Goal: Contribute content: Contribute content

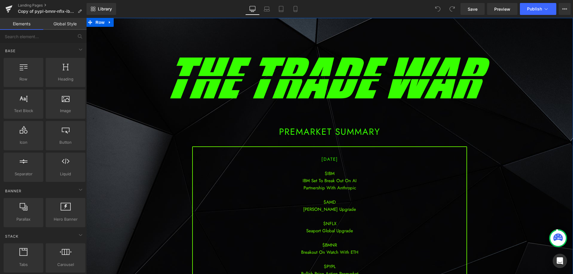
drag, startPoint x: 323, startPoint y: 176, endPoint x: 320, endPoint y: 178, distance: 3.6
click at [323, 176] on div "$IBM" at bounding box center [330, 173] width 274 height 7
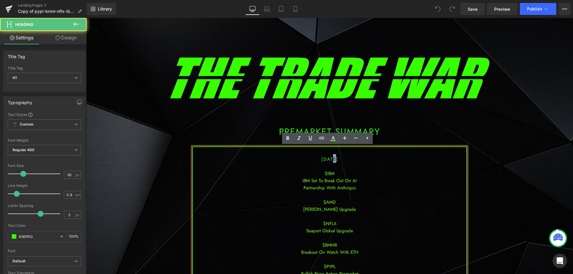
click at [325, 159] on span "[DATE]" at bounding box center [330, 159] width 17 height 7
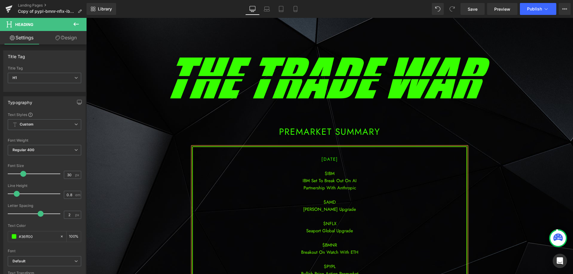
drag, startPoint x: 314, startPoint y: 191, endPoint x: 341, endPoint y: 215, distance: 35.7
click at [315, 191] on div "Partnership With Anthropic" at bounding box center [330, 188] width 274 height 7
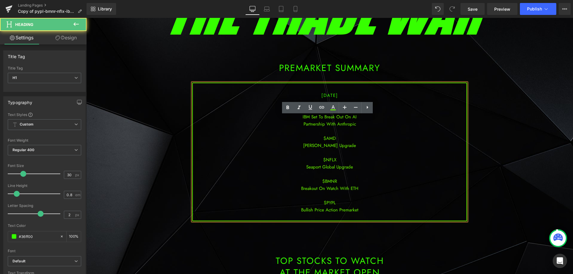
scroll to position [90, 0]
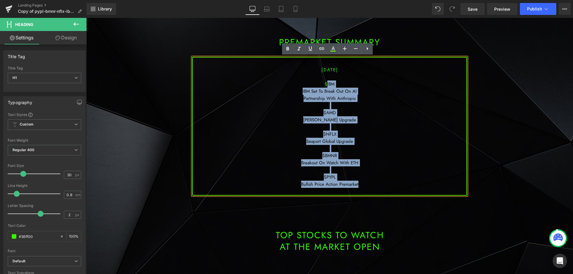
drag, startPoint x: 363, startPoint y: 185, endPoint x: 325, endPoint y: 84, distance: 107.5
click at [325, 84] on div "[DATE] $IBM IBM Set To Break Out On AI Partnership With Anthropic $AMD [PERSON_…" at bounding box center [329, 126] width 275 height 139
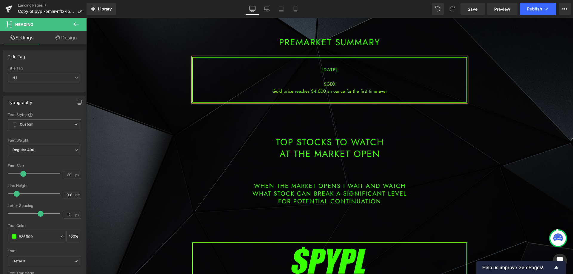
click at [395, 90] on div "Gold price reaches $4,000 an ounce for the first time ever" at bounding box center [330, 91] width 274 height 7
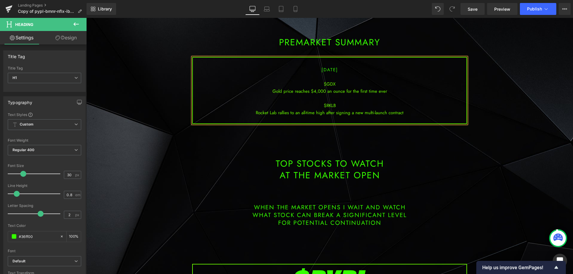
click at [334, 114] on div "Rocket Lab rallies to an all-time high after signing a new multi-launch contract" at bounding box center [330, 112] width 274 height 7
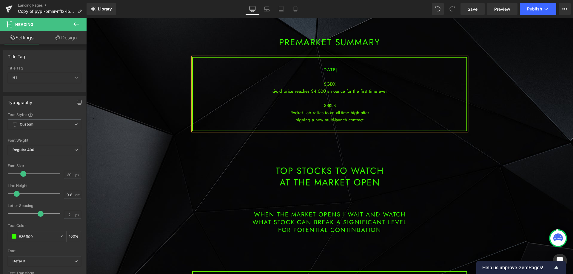
click at [368, 119] on div "signing a new multi-launch contract" at bounding box center [330, 119] width 274 height 7
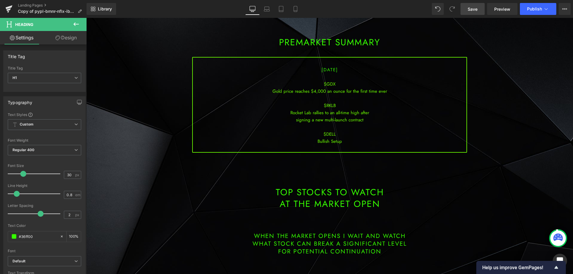
click at [473, 11] on span "Save" at bounding box center [473, 9] width 10 height 6
click at [368, 122] on div "signing a new multi-launch contract" at bounding box center [330, 119] width 274 height 7
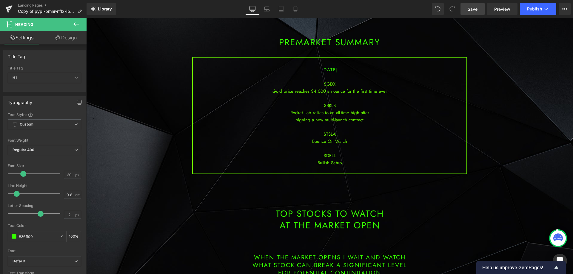
click at [479, 10] on link "Save" at bounding box center [473, 9] width 24 height 12
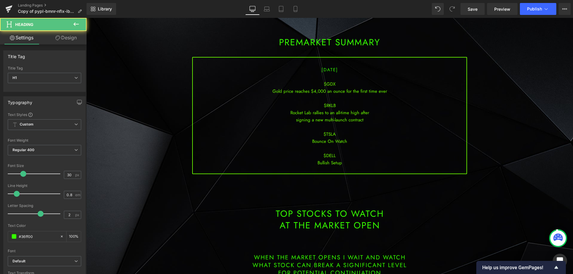
click at [365, 119] on div "signing a new multi-launch contract" at bounding box center [330, 119] width 274 height 7
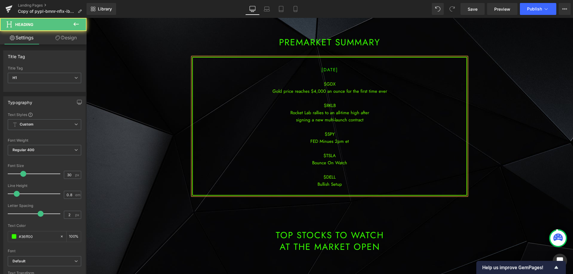
click at [324, 142] on div "FED Minues 2pm et" at bounding box center [330, 141] width 274 height 7
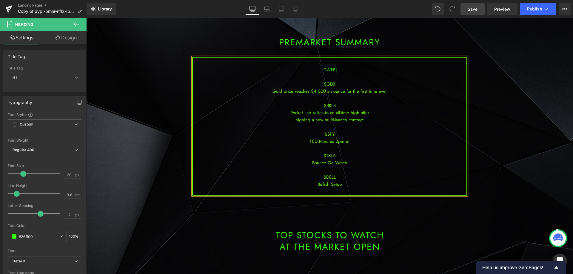
click at [468, 6] on link "Save" at bounding box center [473, 9] width 24 height 12
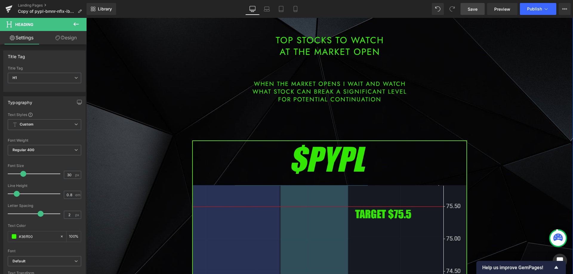
scroll to position [328, 0]
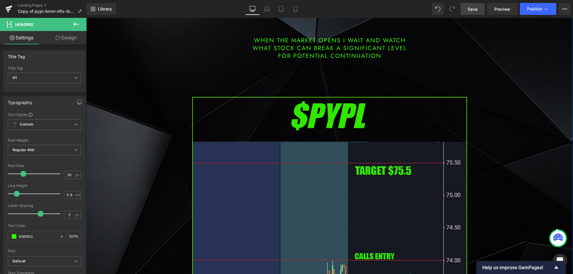
click at [284, 206] on img at bounding box center [329, 253] width 275 height 313
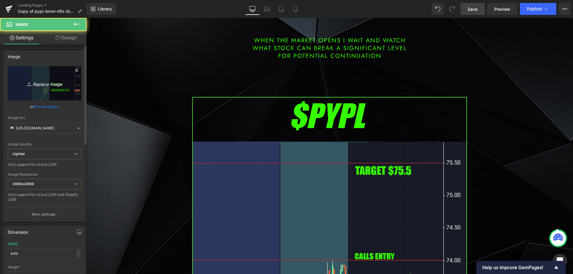
click at [51, 86] on icon "Replace Image" at bounding box center [45, 83] width 48 height 7
type input "C:\fakepath\gdx.png"
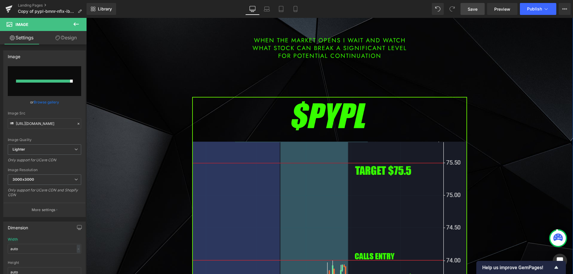
type input "[URL][DOMAIN_NAME]"
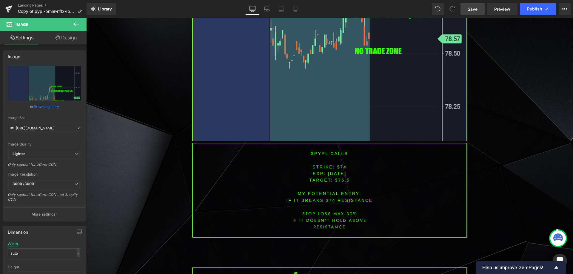
scroll to position [717, 0]
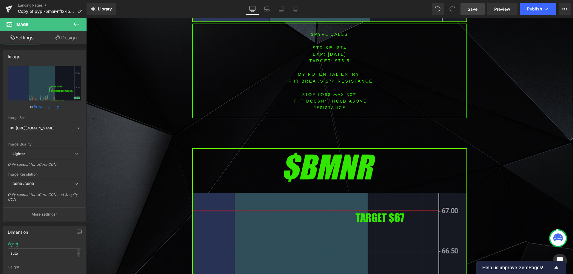
drag, startPoint x: 322, startPoint y: 161, endPoint x: 319, endPoint y: 163, distance: 4.0
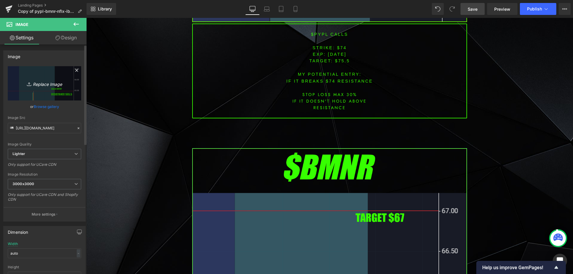
click at [44, 72] on link "Replace Image" at bounding box center [44, 83] width 73 height 34
type input "C:\fakepath\dell.png"
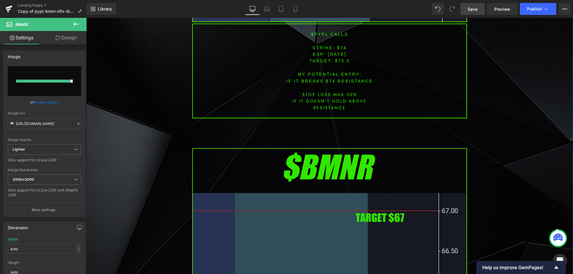
type input "[URL][DOMAIN_NAME]"
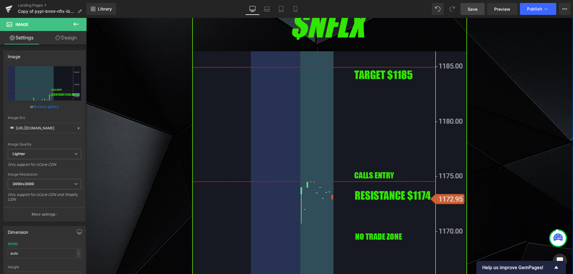
scroll to position [1314, 0]
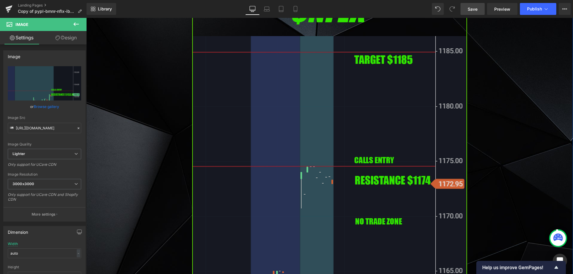
click at [233, 152] on img at bounding box center [329, 147] width 275 height 313
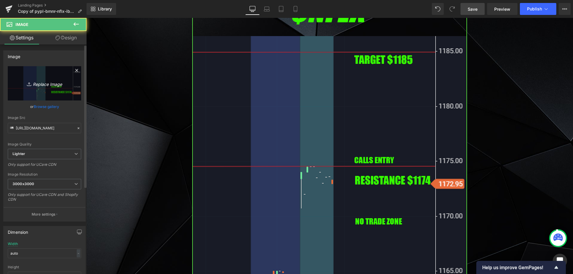
click at [36, 75] on link "Replace Image" at bounding box center [44, 83] width 73 height 34
type input "C:\fakepath\rklb.png"
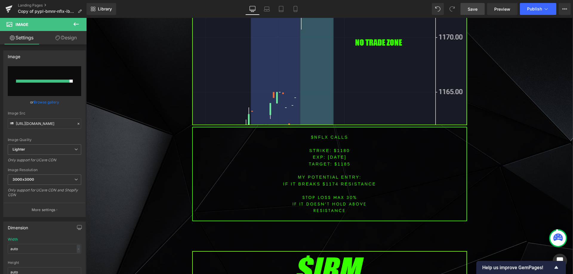
type input "[URL][DOMAIN_NAME]"
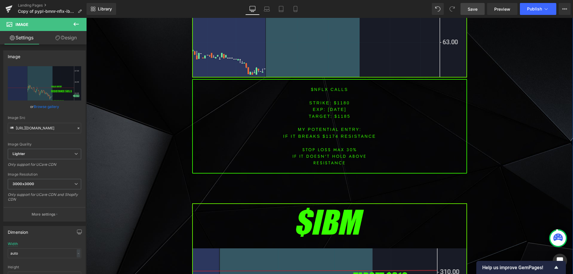
scroll to position [1642, 0]
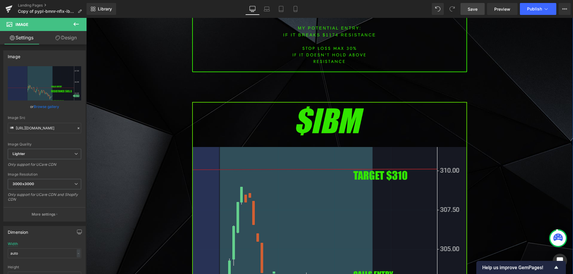
drag, startPoint x: 272, startPoint y: 166, endPoint x: 207, endPoint y: 145, distance: 68.9
click at [272, 166] on img at bounding box center [329, 258] width 275 height 313
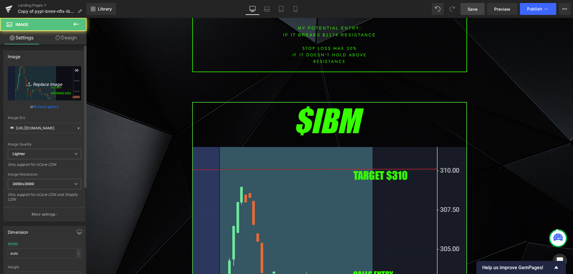
click at [24, 84] on icon "Replace Image" at bounding box center [45, 83] width 48 height 7
type input "C:\fakepath\tsla.png"
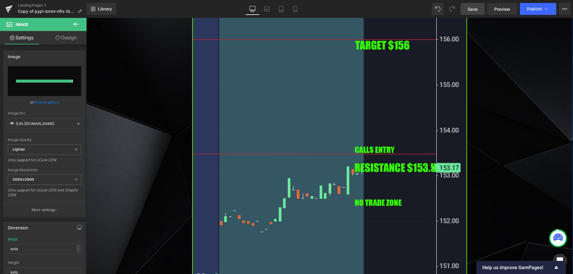
type input "[URL][DOMAIN_NAME]"
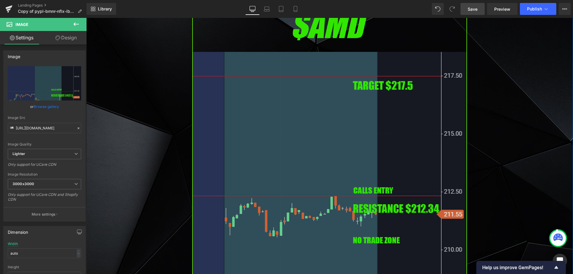
scroll to position [2180, 0]
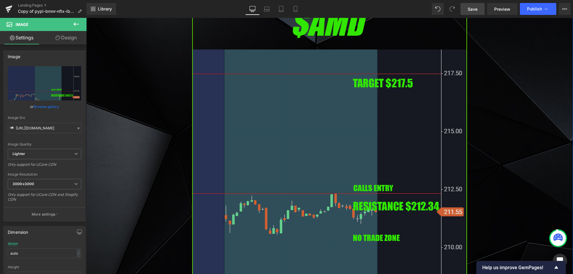
click at [298, 134] on img at bounding box center [329, 160] width 275 height 313
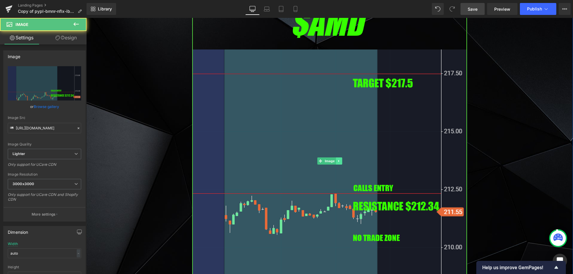
click at [338, 159] on icon at bounding box center [338, 161] width 3 height 4
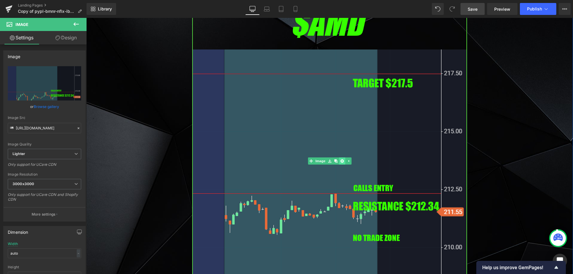
click at [340, 159] on icon at bounding box center [341, 161] width 3 height 4
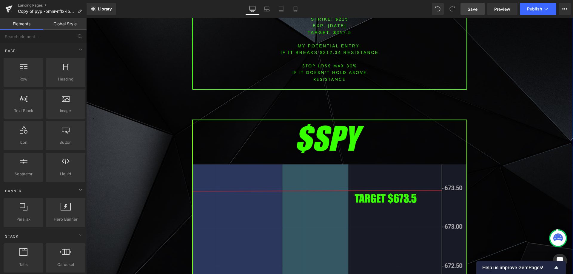
scroll to position [2090, 0]
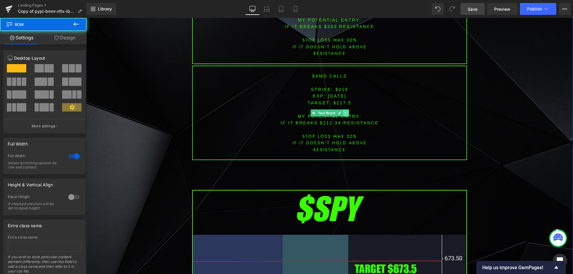
click at [343, 114] on link at bounding box center [346, 113] width 6 height 7
click at [347, 115] on link at bounding box center [349, 113] width 6 height 7
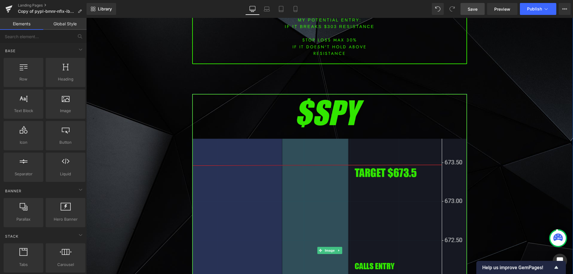
click at [290, 146] on img at bounding box center [329, 250] width 275 height 313
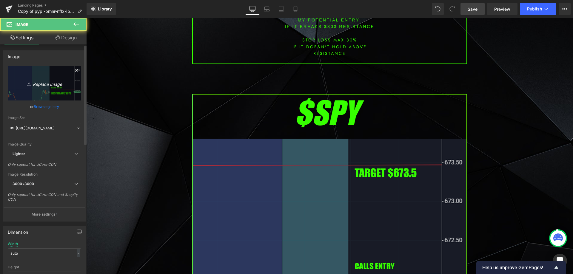
click at [39, 91] on link "Replace Image" at bounding box center [44, 83] width 73 height 34
type input "C:\fakepath\SPY.png"
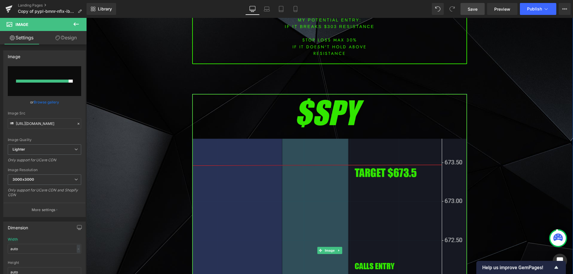
type input "[URL][DOMAIN_NAME]"
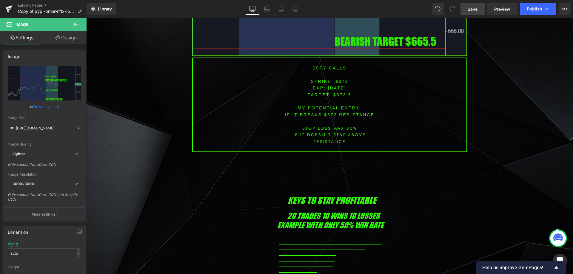
scroll to position [2448, 0]
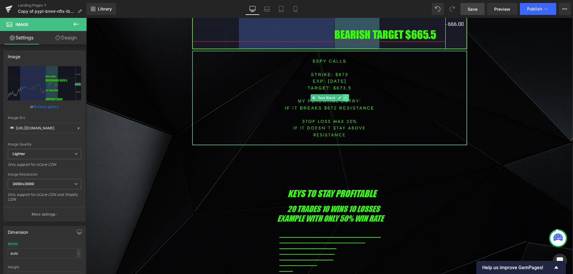
click at [346, 98] on link at bounding box center [346, 97] width 6 height 7
click at [343, 98] on link at bounding box center [343, 97] width 6 height 7
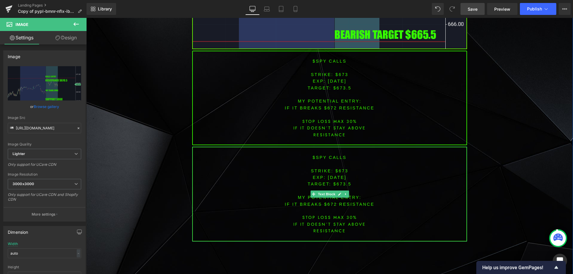
click at [336, 157] on font "$spy calls" at bounding box center [330, 157] width 34 height 5
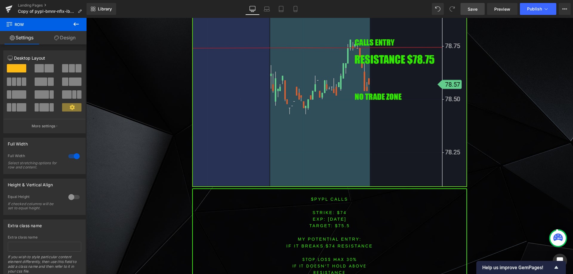
scroll to position [557, 0]
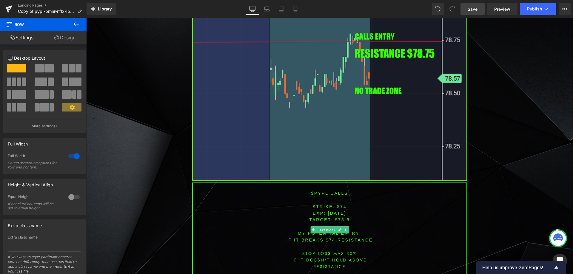
click at [319, 194] on font "$pypl CALLS" at bounding box center [329, 193] width 37 height 5
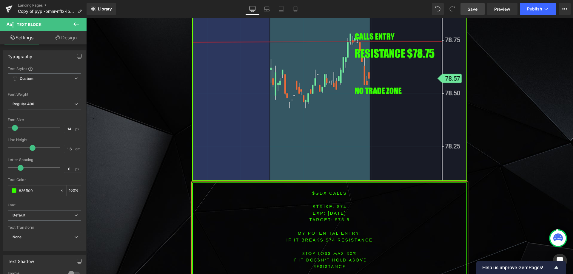
click at [336, 203] on p at bounding box center [330, 200] width 274 height 7
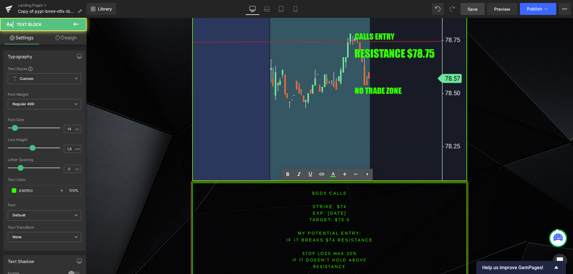
click at [342, 206] on font "STRIKE: $74" at bounding box center [330, 207] width 34 height 5
click at [341, 209] on p "STRIKE: $74" at bounding box center [330, 207] width 274 height 7
click at [341, 203] on p at bounding box center [330, 200] width 274 height 7
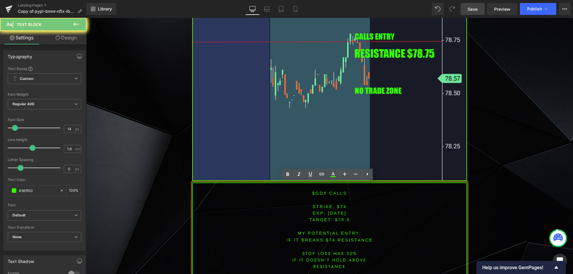
click at [340, 206] on font "STRIKE: $74" at bounding box center [330, 207] width 34 height 5
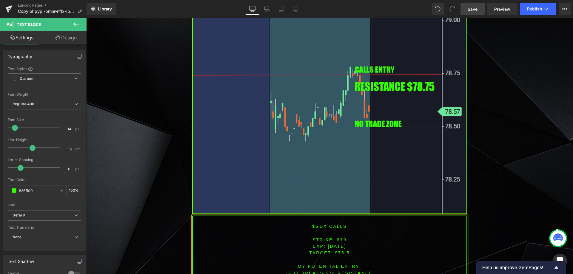
scroll to position [528, 0]
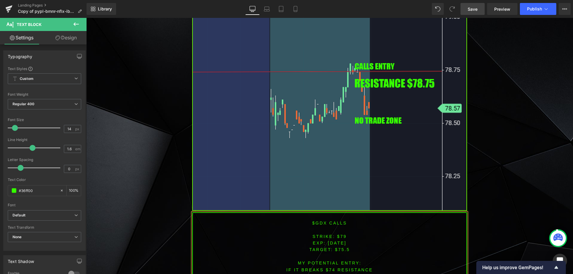
click at [339, 249] on span "TARGET: $75.5" at bounding box center [329, 250] width 41 height 5
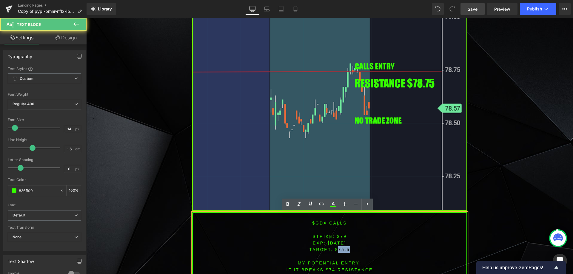
click at [339, 249] on span "TARGET: $75.5" at bounding box center [329, 250] width 41 height 5
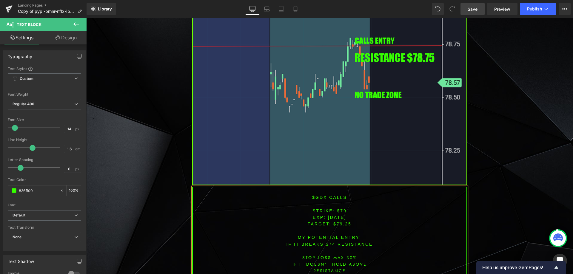
scroll to position [565, 0]
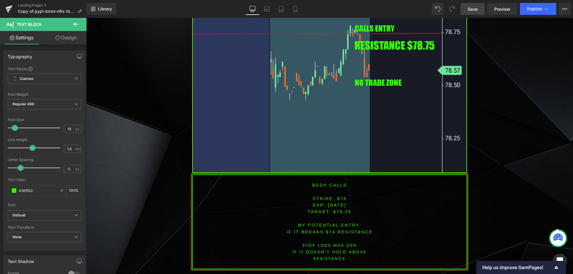
click at [328, 231] on font "IF IT BREAKS $74 resistance" at bounding box center [330, 232] width 87 height 5
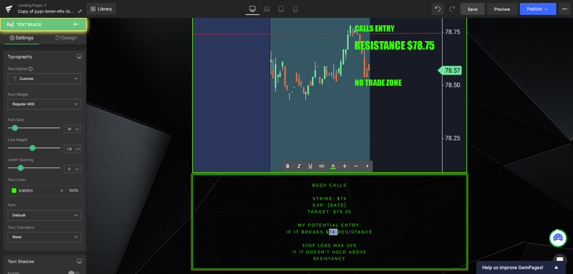
click at [328, 231] on font "IF IT BREAKS $74 resistance" at bounding box center [330, 232] width 87 height 5
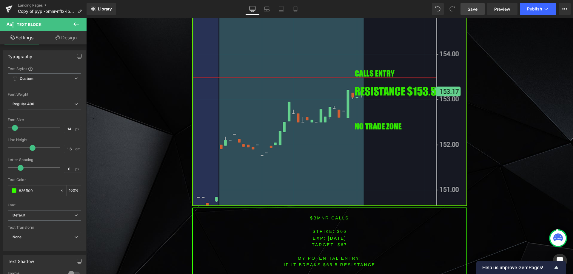
scroll to position [983, 0]
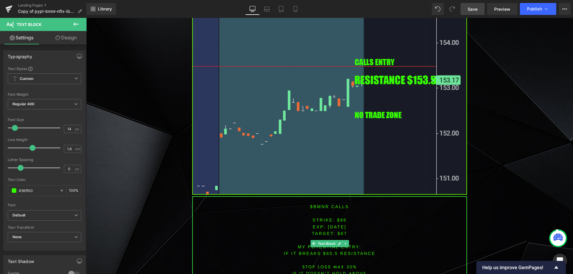
click at [321, 208] on font "$bmnr CALLS" at bounding box center [329, 207] width 39 height 5
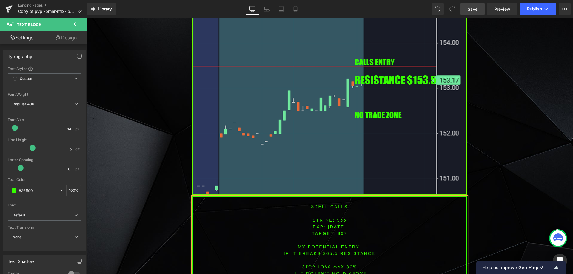
click at [338, 222] on font "STRIKE: $66" at bounding box center [330, 220] width 34 height 5
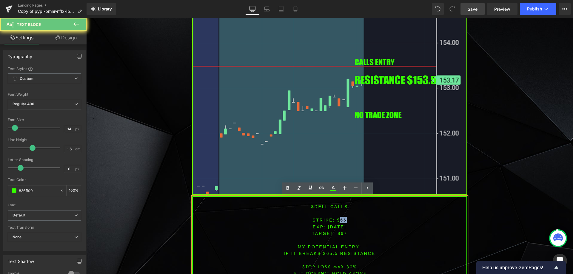
click at [338, 222] on font "STRIKE: $66" at bounding box center [330, 220] width 34 height 5
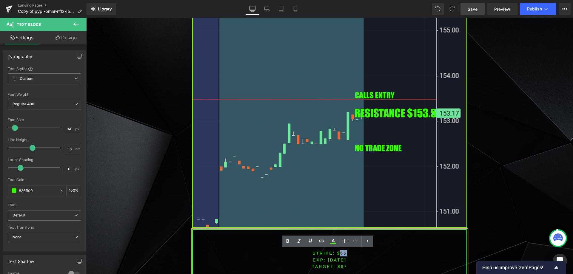
scroll to position [954, 0]
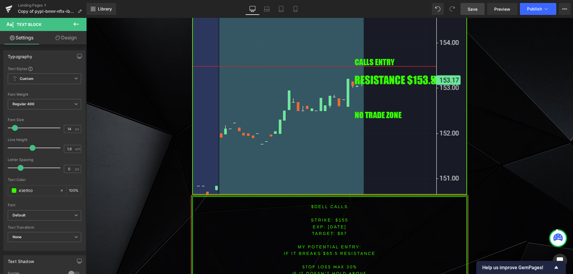
click at [340, 234] on span "TARGET: $67" at bounding box center [329, 233] width 35 height 5
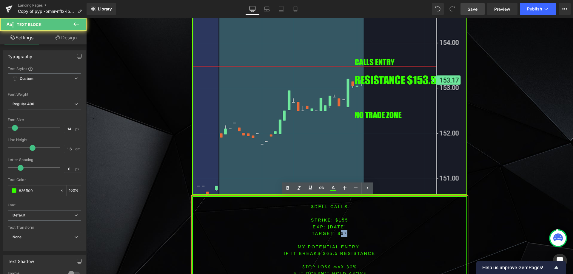
click at [340, 234] on span "TARGET: $67" at bounding box center [329, 233] width 35 height 5
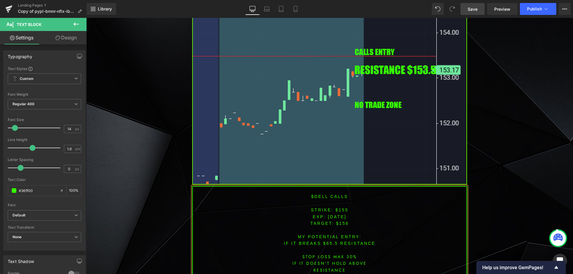
scroll to position [1005, 0]
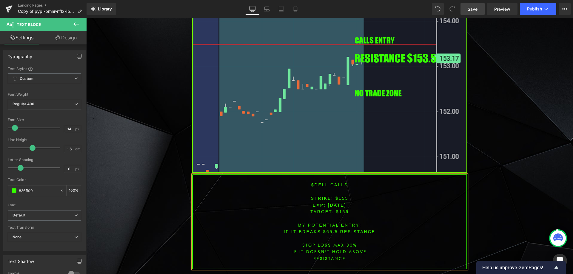
click at [328, 232] on font "IF IT BREAKS $65.5 resistance" at bounding box center [330, 232] width 92 height 5
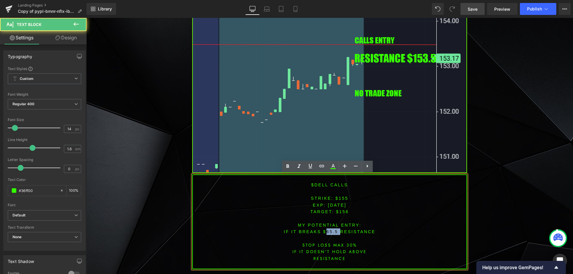
click at [328, 232] on font "IF IT BREAKS $65.5 resistance" at bounding box center [330, 232] width 92 height 5
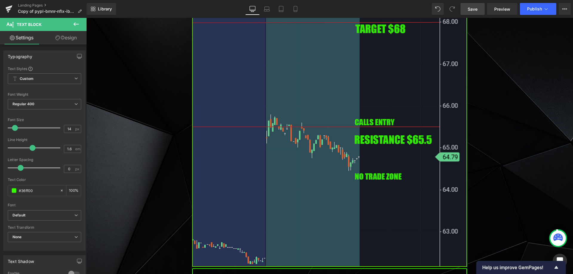
scroll to position [1413, 0]
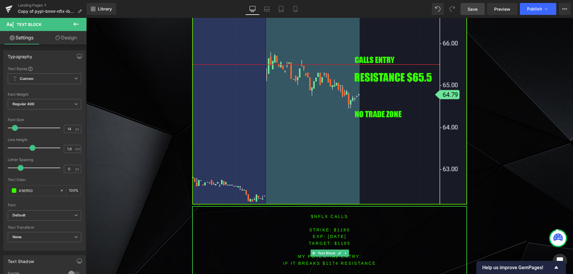
click at [319, 219] on p "$nflx CALLS" at bounding box center [330, 216] width 274 height 7
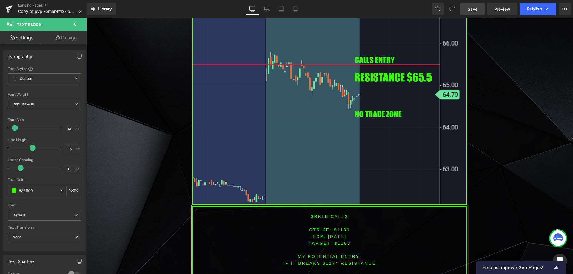
click at [342, 230] on font "STRIKE: $1180" at bounding box center [329, 230] width 41 height 5
click at [339, 242] on span "TARGET: $1185" at bounding box center [330, 243] width 42 height 5
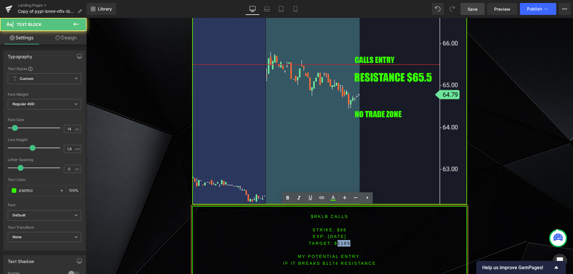
click at [339, 242] on span "TARGET: $1185" at bounding box center [330, 243] width 42 height 5
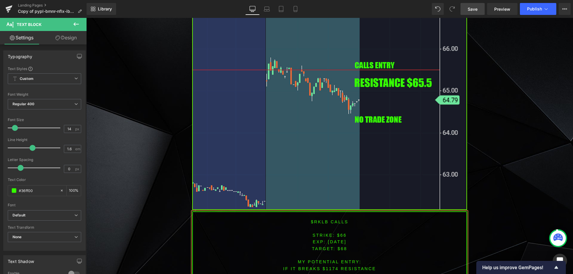
scroll to position [1445, 0]
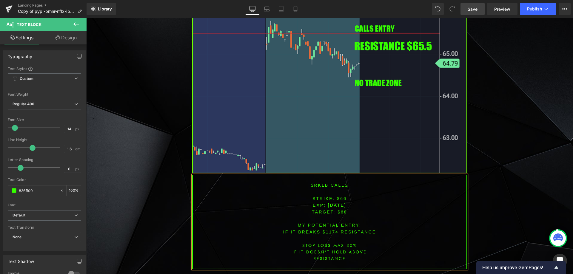
click at [328, 231] on font "IF IT BREAKS $1174 resistance" at bounding box center [329, 232] width 93 height 5
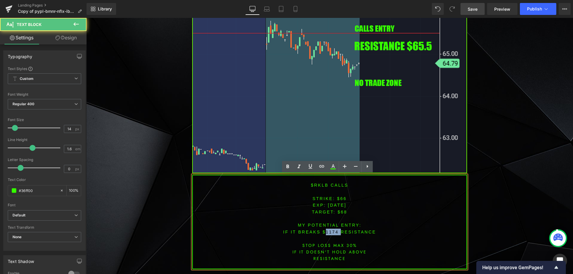
click at [328, 231] on font "IF IT BREAKS $1174 resistance" at bounding box center [329, 232] width 93 height 5
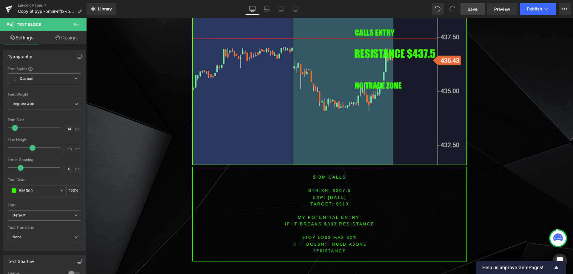
scroll to position [1893, 0]
click at [319, 176] on font "$ibm CALLS" at bounding box center [329, 177] width 33 height 5
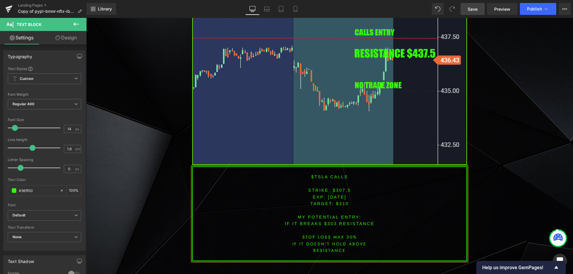
click at [338, 190] on font "STRIKE: $307.5" at bounding box center [329, 190] width 43 height 5
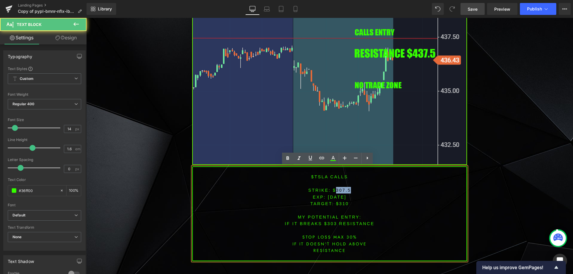
click at [338, 190] on font "STRIKE: $307.5" at bounding box center [329, 190] width 43 height 5
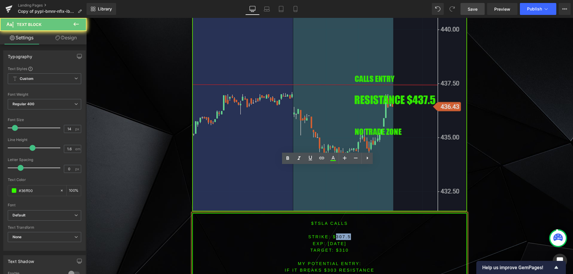
scroll to position [1833, 0]
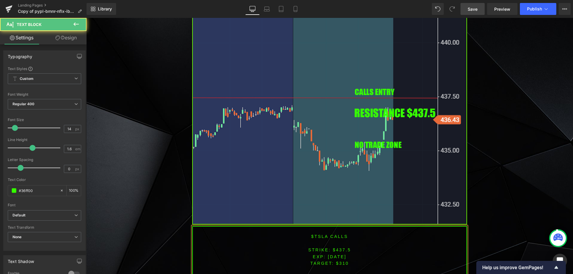
click at [342, 264] on span "TARGET: $310" at bounding box center [330, 263] width 39 height 5
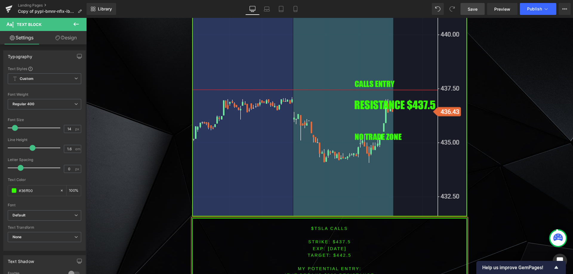
scroll to position [1944, 0]
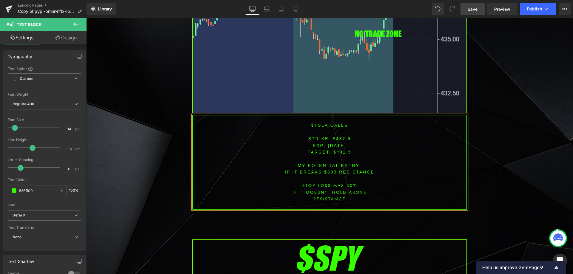
click at [328, 171] on font "IF IT BREAKS $303 resistance" at bounding box center [330, 172] width 90 height 5
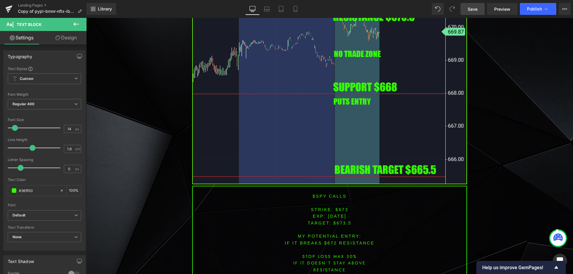
scroll to position [2332, 0]
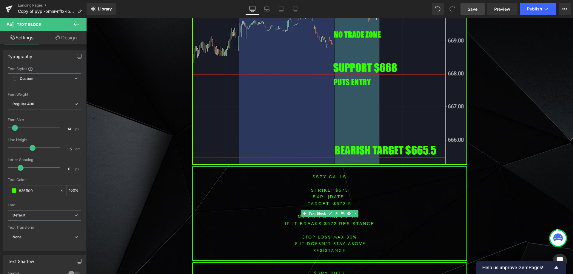
click at [342, 192] on font "STRIKE: $673" at bounding box center [330, 190] width 38 height 5
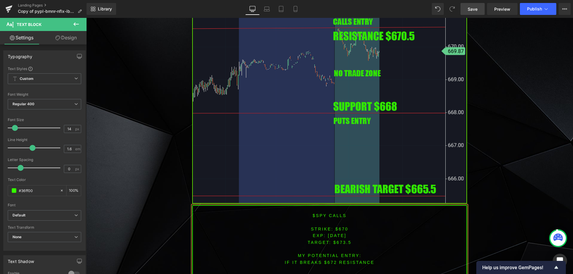
scroll to position [2311, 0]
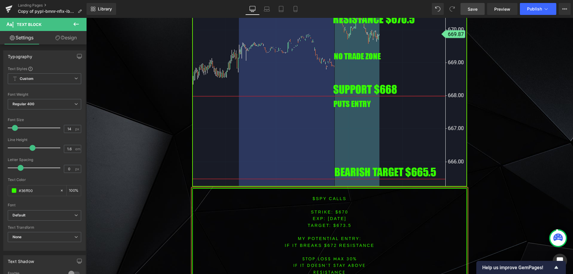
click at [337, 219] on span "[DATE]" at bounding box center [337, 218] width 19 height 5
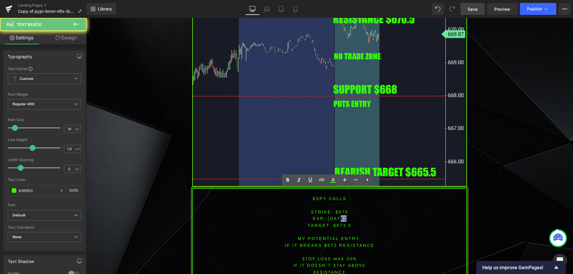
click at [337, 219] on span "[DATE]" at bounding box center [337, 218] width 19 height 5
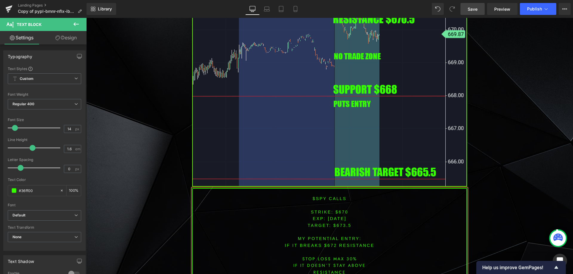
click at [339, 228] on span "TARGET: $673.5" at bounding box center [330, 225] width 44 height 5
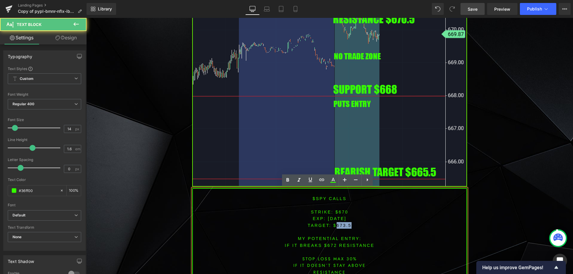
click at [339, 228] on span "TARGET: $673.5" at bounding box center [330, 225] width 44 height 5
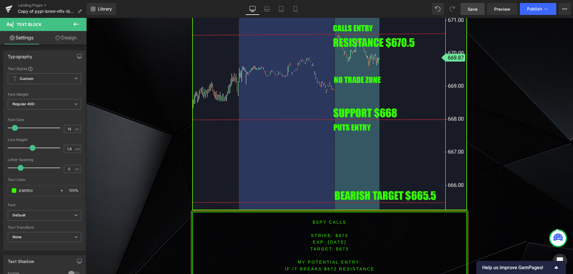
scroll to position [2384, 0]
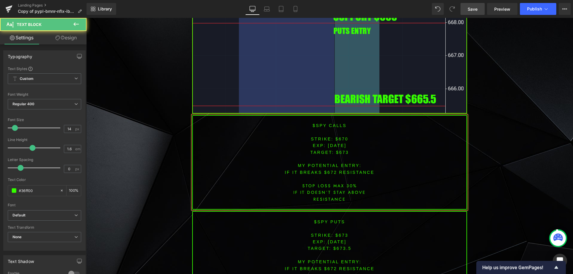
click at [332, 169] on p "IF IT breaks $672 resistance" at bounding box center [330, 172] width 274 height 7
click at [328, 172] on font "IF IT breaks $672 resistance" at bounding box center [330, 172] width 90 height 5
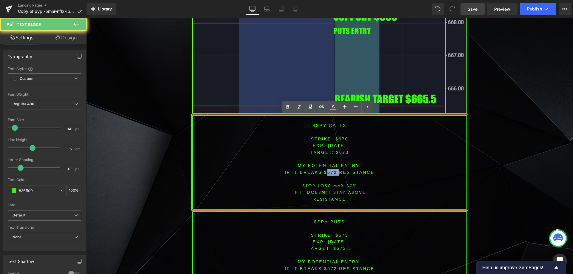
click at [328, 172] on font "IF IT breaks $672 resistance" at bounding box center [330, 172] width 90 height 5
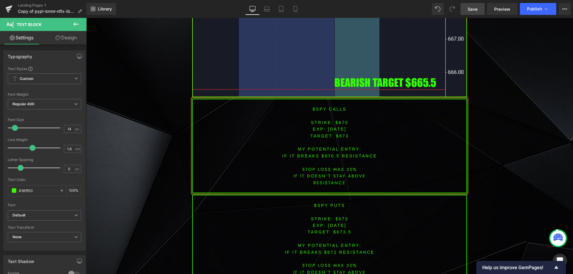
scroll to position [2414, 0]
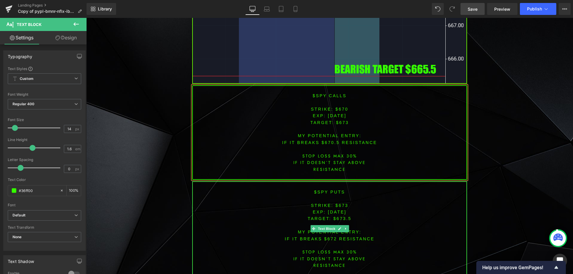
click at [340, 207] on font "STRIKE: $673" at bounding box center [330, 205] width 38 height 5
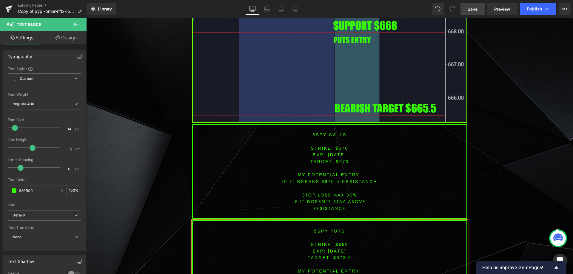
scroll to position [2377, 0]
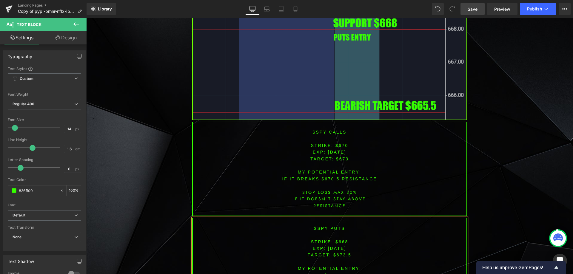
click at [337, 249] on span "[DATE]" at bounding box center [337, 248] width 19 height 5
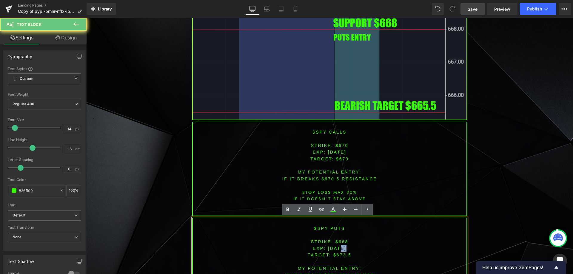
click at [337, 249] on span "[DATE]" at bounding box center [337, 248] width 19 height 5
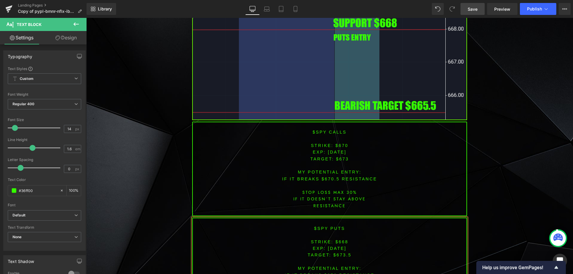
click at [342, 256] on span "TARGET: $673.5" at bounding box center [330, 255] width 44 height 5
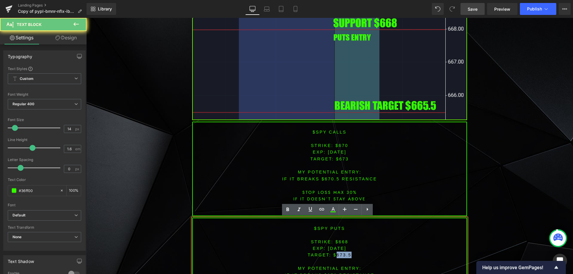
click at [342, 256] on span "TARGET: $673.5" at bounding box center [330, 255] width 44 height 5
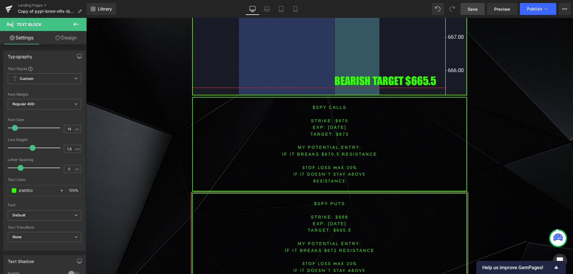
scroll to position [2420, 0]
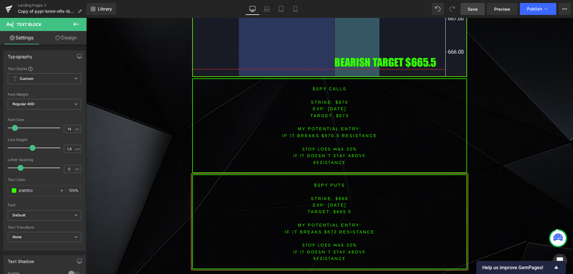
click at [327, 232] on font "IF IT breaks $672 resistance" at bounding box center [330, 232] width 90 height 5
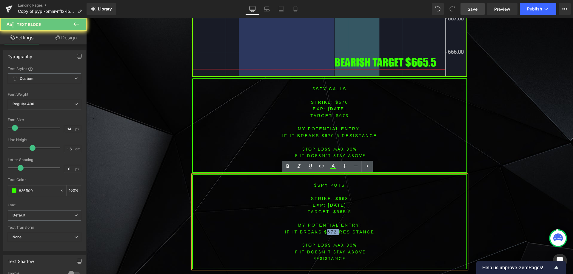
click at [327, 232] on font "IF IT breaks $672 resistance" at bounding box center [330, 232] width 90 height 5
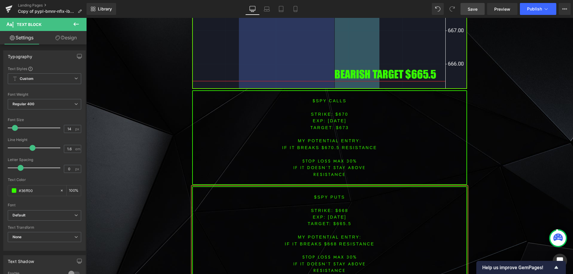
scroll to position [2411, 0]
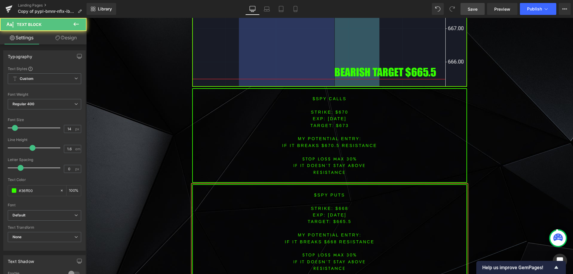
click at [345, 244] on font "IF IT breaks $668 resistance" at bounding box center [330, 242] width 90 height 5
click at [348, 264] on p "IF IT DOESN´T STAY above" at bounding box center [330, 262] width 274 height 7
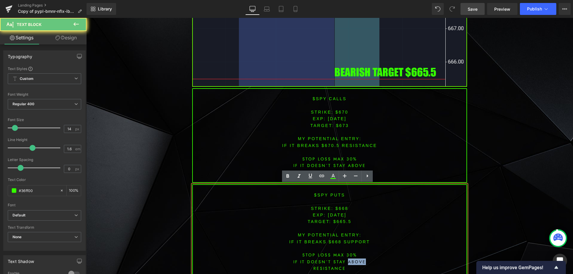
click at [348, 264] on p "IF IT DOESN´T STAY above" at bounding box center [330, 262] width 274 height 7
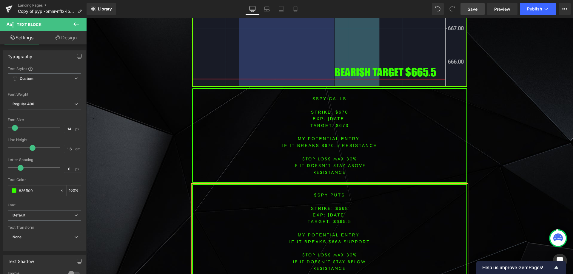
click at [333, 267] on p "resistance" at bounding box center [330, 268] width 274 height 7
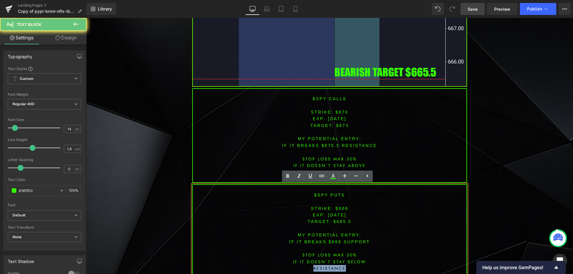
click at [333, 267] on p "resistance" at bounding box center [330, 268] width 274 height 7
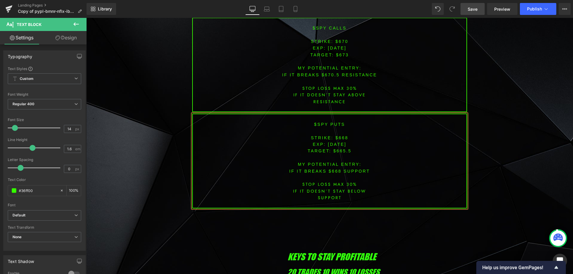
scroll to position [2500, 0]
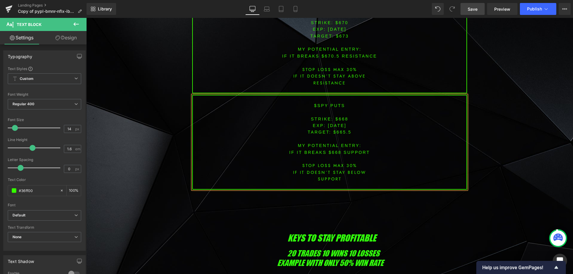
click at [470, 1] on div "Library Desktop Desktop Laptop Tablet Mobile Save Preview Publish Scheduled Vie…" at bounding box center [330, 9] width 487 height 18
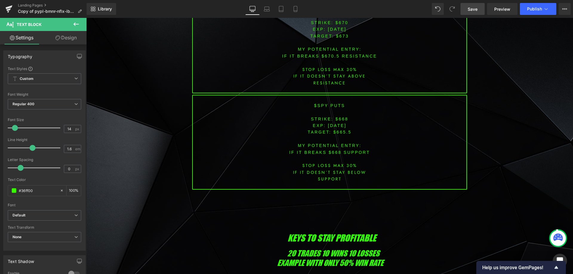
click at [469, 5] on link "Save" at bounding box center [473, 9] width 24 height 12
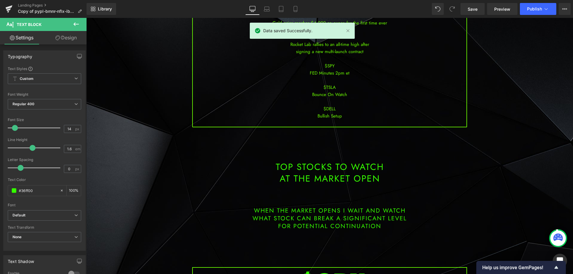
scroll to position [0, 0]
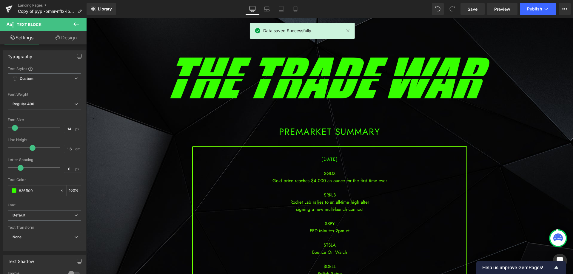
drag, startPoint x: 569, startPoint y: 131, endPoint x: 649, endPoint y: 32, distance: 127.0
click at [541, 13] on button "Publish" at bounding box center [538, 9] width 36 height 12
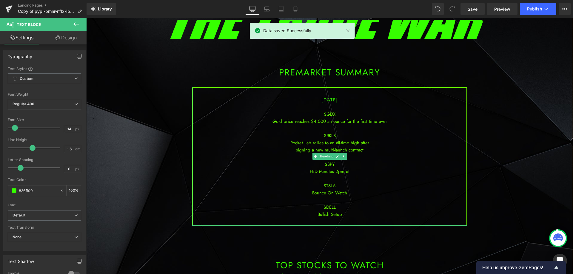
scroll to position [60, 0]
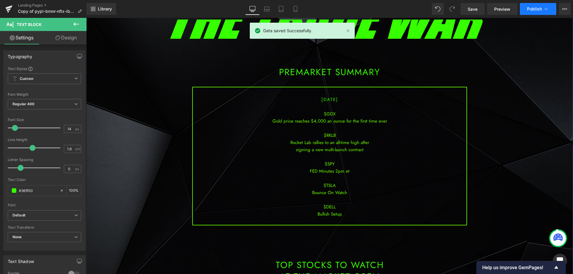
click at [540, 7] on span "Publish" at bounding box center [534, 9] width 15 height 5
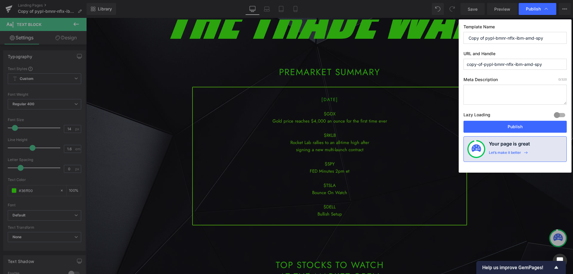
drag, startPoint x: 553, startPoint y: 36, endPoint x: 432, endPoint y: 36, distance: 120.6
click at [433, 36] on div "Publish Template Name Copy of pypl-bmnr-nflx-ibm-amd-spy URL and Handle copy-of…" at bounding box center [286, 137] width 573 height 274
drag, startPoint x: 529, startPoint y: 41, endPoint x: 431, endPoint y: 35, distance: 97.5
click at [431, 35] on div "Publish Template Name gdx-dell-tsla-rklb-spy URL and Handle copy-of-pypl-bmnr-n…" at bounding box center [286, 137] width 573 height 274
type input "gdx-dell-tsla-rklb-spy"
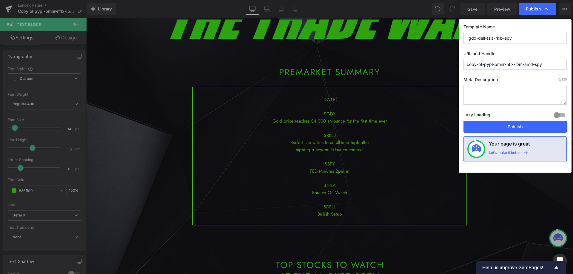
paste input "gdx-dell-tsla-rklb"
drag, startPoint x: 551, startPoint y: 64, endPoint x: 368, endPoint y: 59, distance: 182.5
click at [368, 59] on div "Publish Template Name gdx-dell-tsla-rklb-spy URL and Handle copy-of-pypl-bmnr-n…" at bounding box center [286, 137] width 573 height 274
type input "gdx-dell-tsla-rklb-spy"
click at [503, 129] on button "Publish" at bounding box center [515, 127] width 103 height 12
